Goal: Information Seeking & Learning: Check status

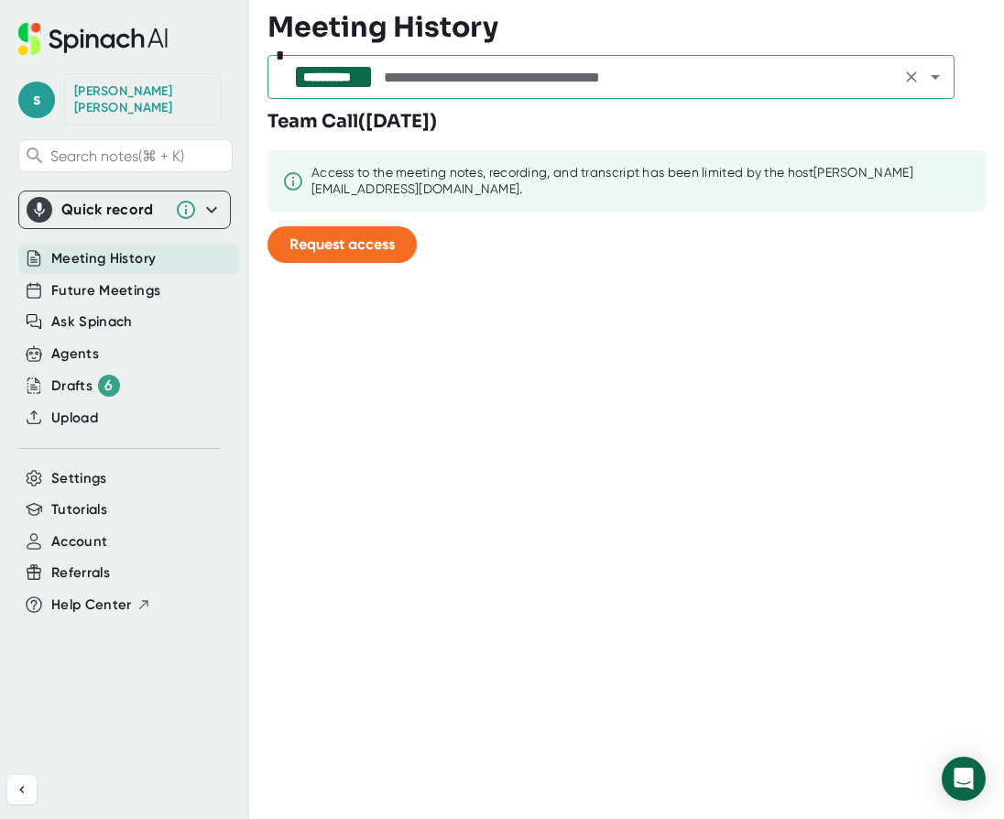
click at [415, 75] on input "text" at bounding box center [637, 77] width 515 height 26
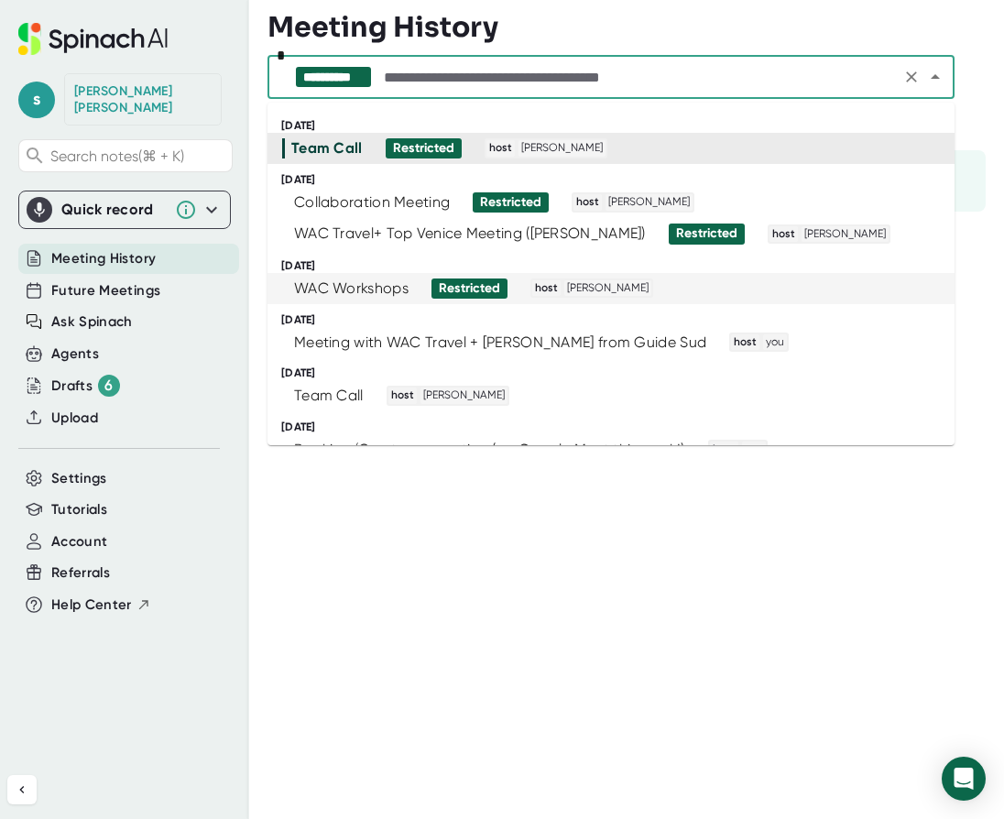
click at [516, 290] on span "host [PERSON_NAME]" at bounding box center [584, 288] width 136 height 20
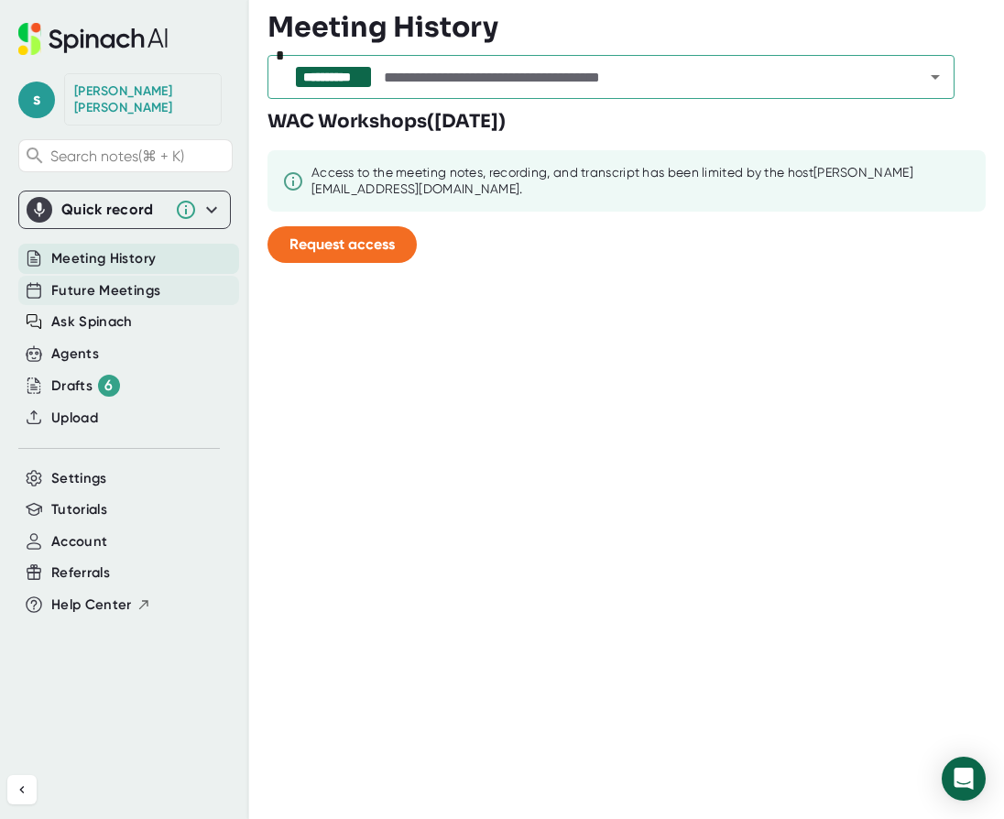
click at [130, 280] on span "Future Meetings" at bounding box center [105, 290] width 109 height 21
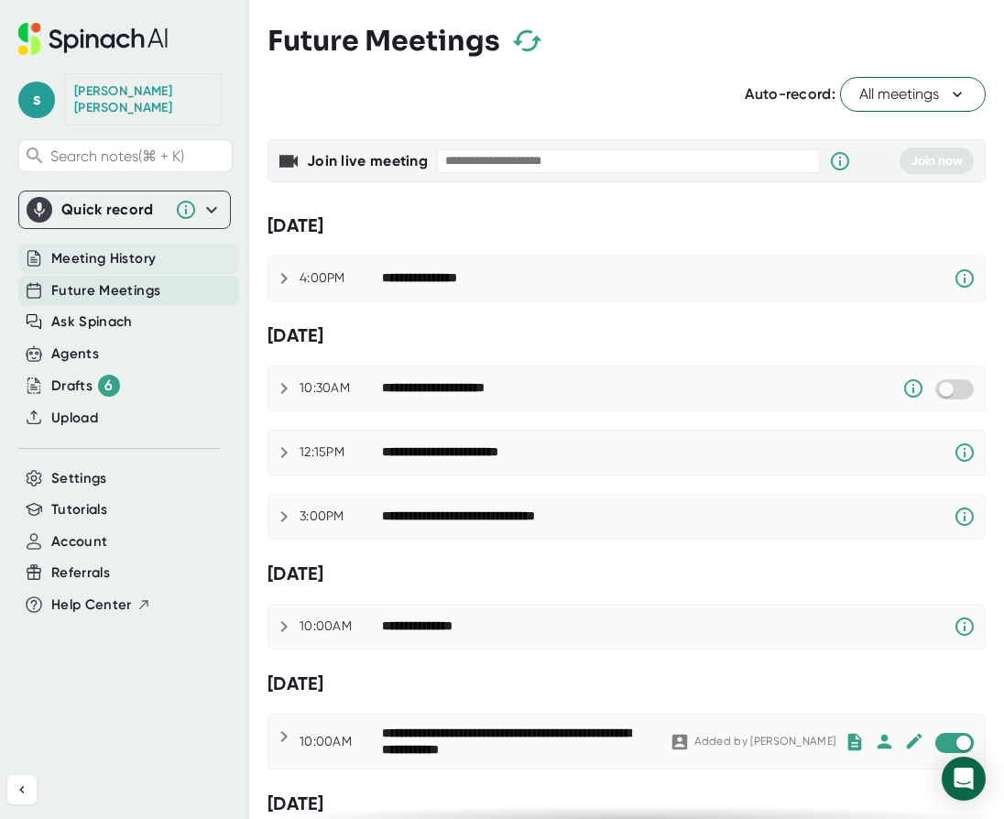
click at [113, 248] on span "Meeting History" at bounding box center [103, 258] width 104 height 21
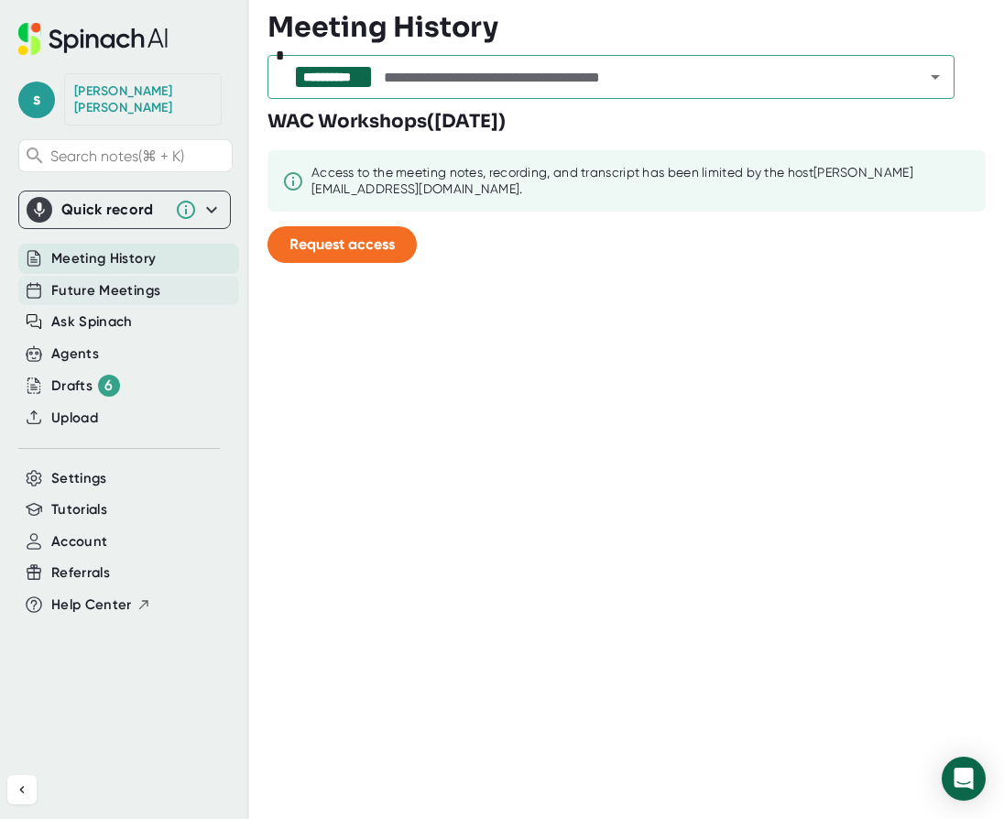
click at [116, 281] on span "Future Meetings" at bounding box center [105, 290] width 109 height 21
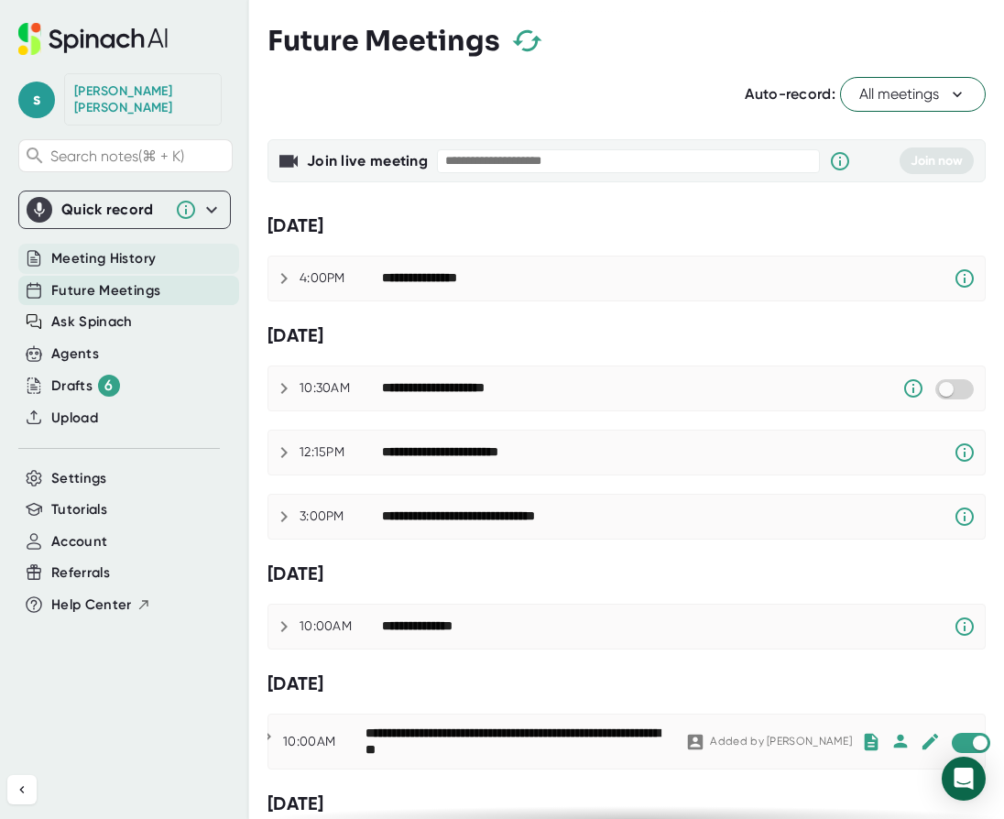
click at [117, 248] on span "Meeting History" at bounding box center [103, 258] width 104 height 21
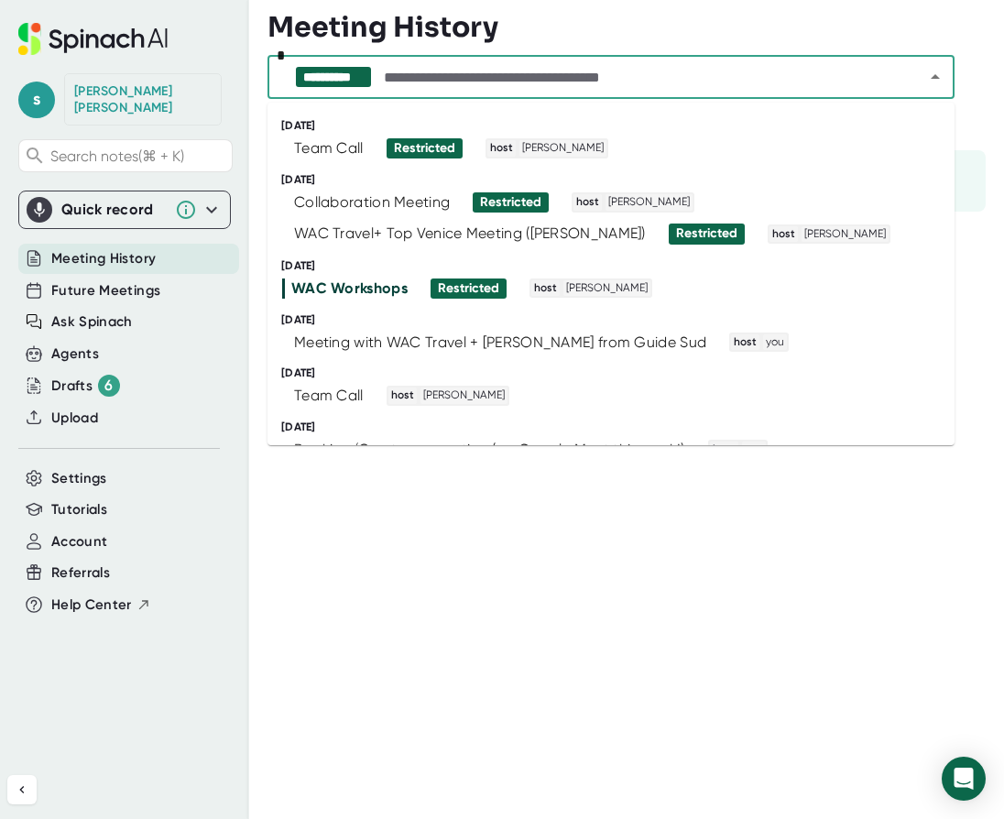
click at [505, 68] on input "text" at bounding box center [637, 77] width 515 height 26
click at [512, 68] on input "text" at bounding box center [637, 77] width 515 height 26
